Goal: Information Seeking & Learning: Learn about a topic

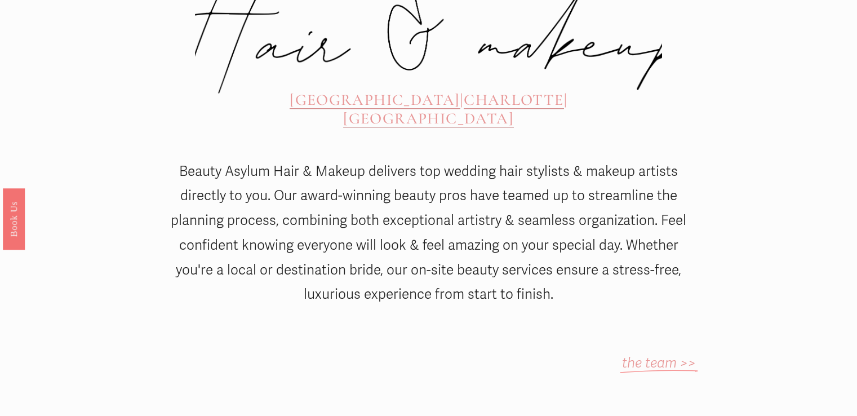
scroll to position [537, 0]
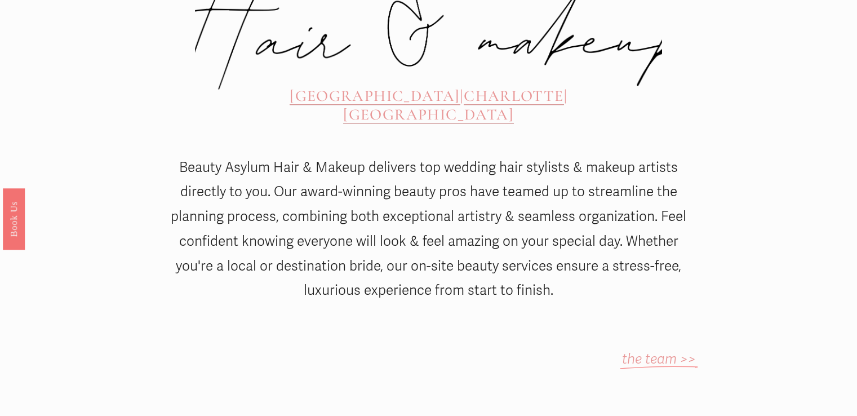
click at [463, 86] on span "CHARLOTTE" at bounding box center [513, 95] width 100 height 19
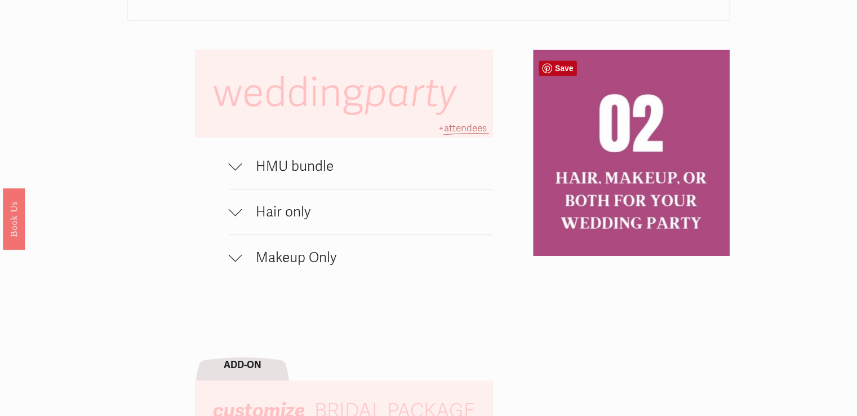
scroll to position [724, 0]
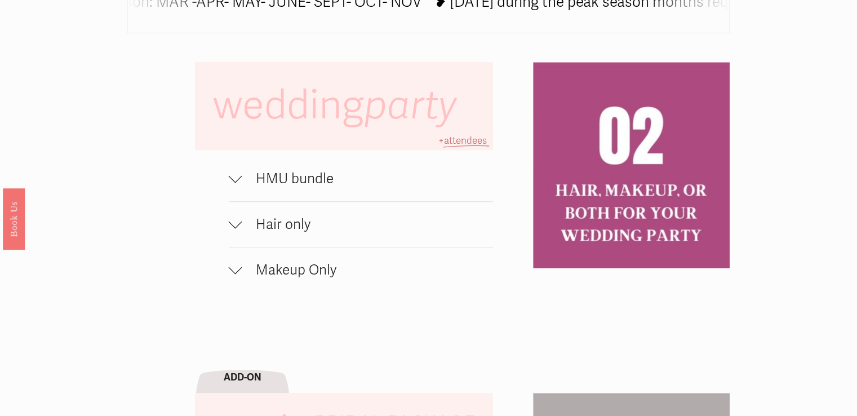
click at [293, 269] on span "Makeup Only" at bounding box center [367, 269] width 251 height 17
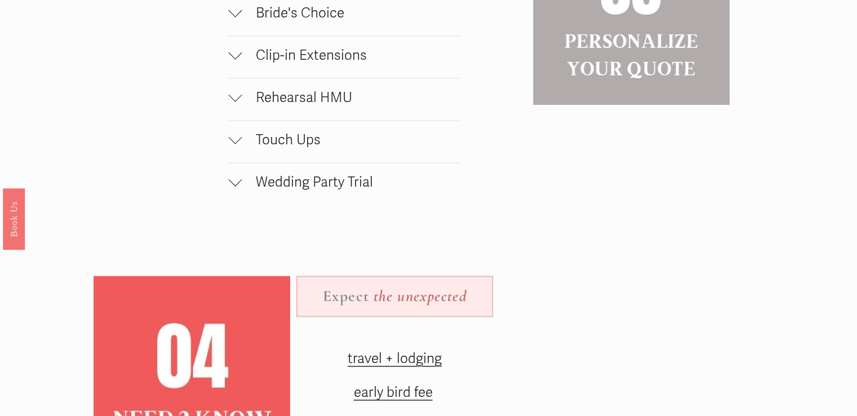
scroll to position [1287, 0]
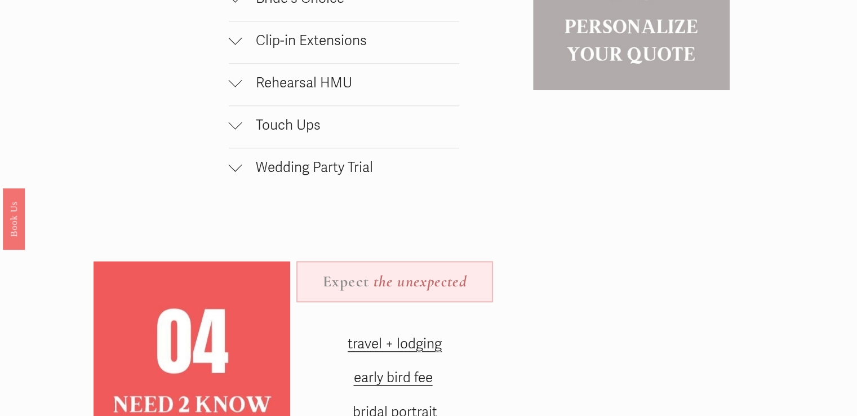
click at [326, 163] on button "Wedding Party Trial" at bounding box center [344, 169] width 230 height 42
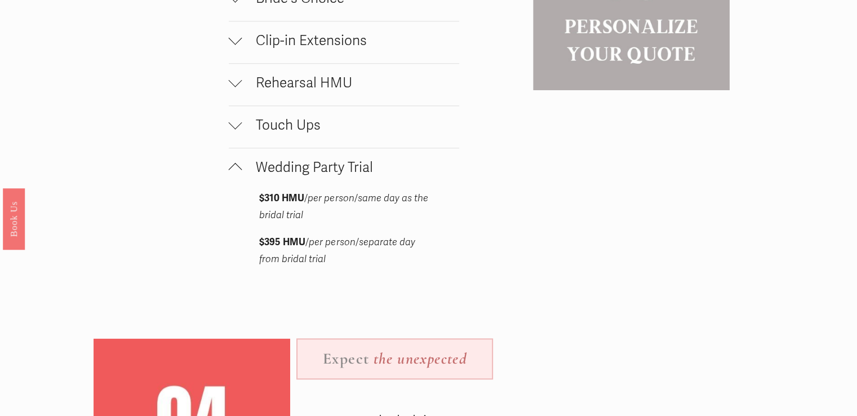
click at [343, 59] on button "Clip-in Extensions" at bounding box center [344, 42] width 230 height 42
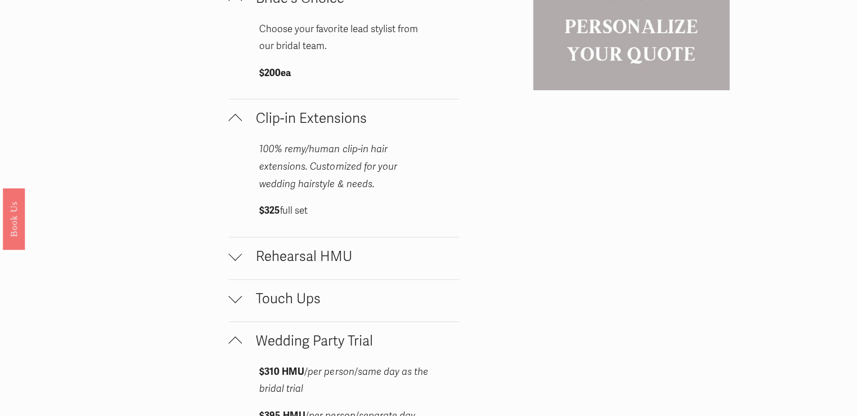
click at [302, 264] on span "Rehearsal HMU" at bounding box center [350, 256] width 217 height 17
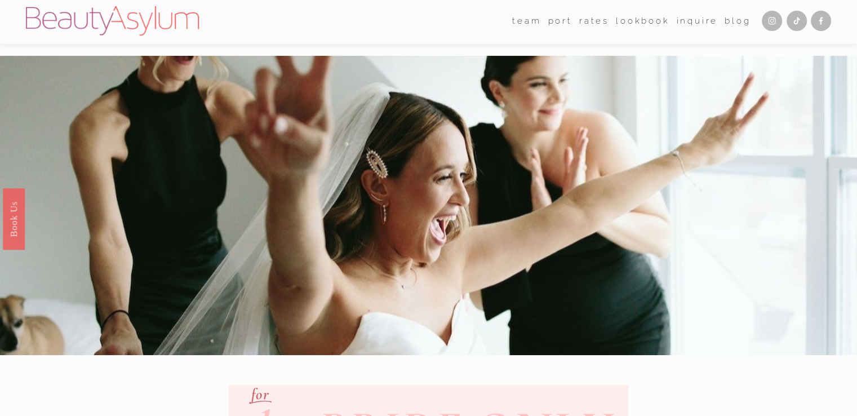
scroll to position [0, 0]
